Goal: Use online tool/utility: Utilize a website feature to perform a specific function

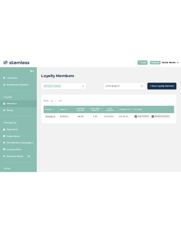
scroll to position [10, 0]
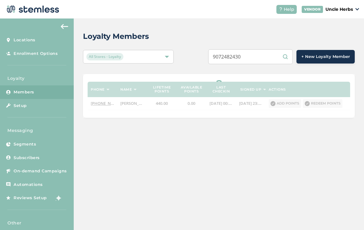
click at [271, 49] on input "9072482430" at bounding box center [250, 56] width 85 height 15
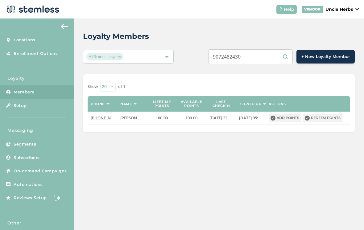
click at [270, 49] on input "9072482430" at bounding box center [250, 56] width 85 height 15
type input "9072420517"
click at [329, 114] on button "Redeem points" at bounding box center [322, 118] width 39 height 9
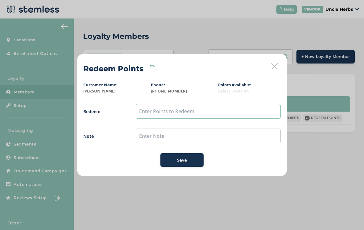
click at [165, 112] on input "text" at bounding box center [208, 111] width 145 height 15
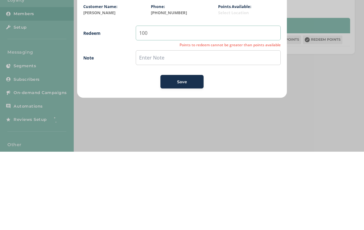
type input "100"
click at [185, 157] on span "Save" at bounding box center [182, 160] width 10 height 6
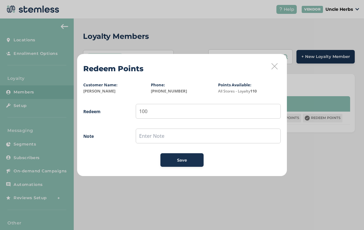
click at [182, 162] on span "Save" at bounding box center [182, 160] width 10 height 6
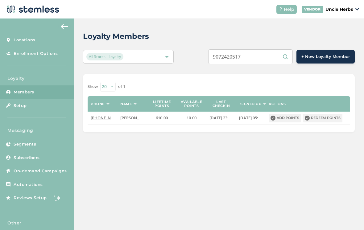
click at [272, 49] on input "9072420517" at bounding box center [250, 56] width 85 height 15
type input "9071234567"
click at [326, 114] on button "Redeem points" at bounding box center [322, 118] width 39 height 9
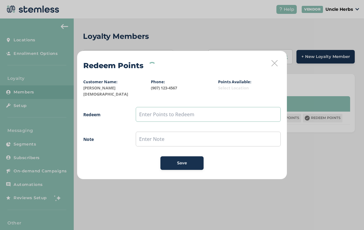
click at [181, 110] on input "text" at bounding box center [208, 114] width 145 height 15
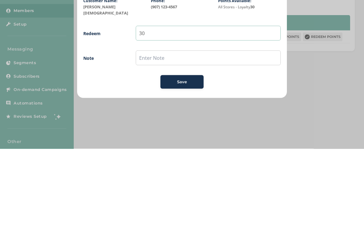
type input "30"
click at [179, 160] on span "Save" at bounding box center [182, 163] width 10 height 6
